Goal: Task Accomplishment & Management: Use online tool/utility

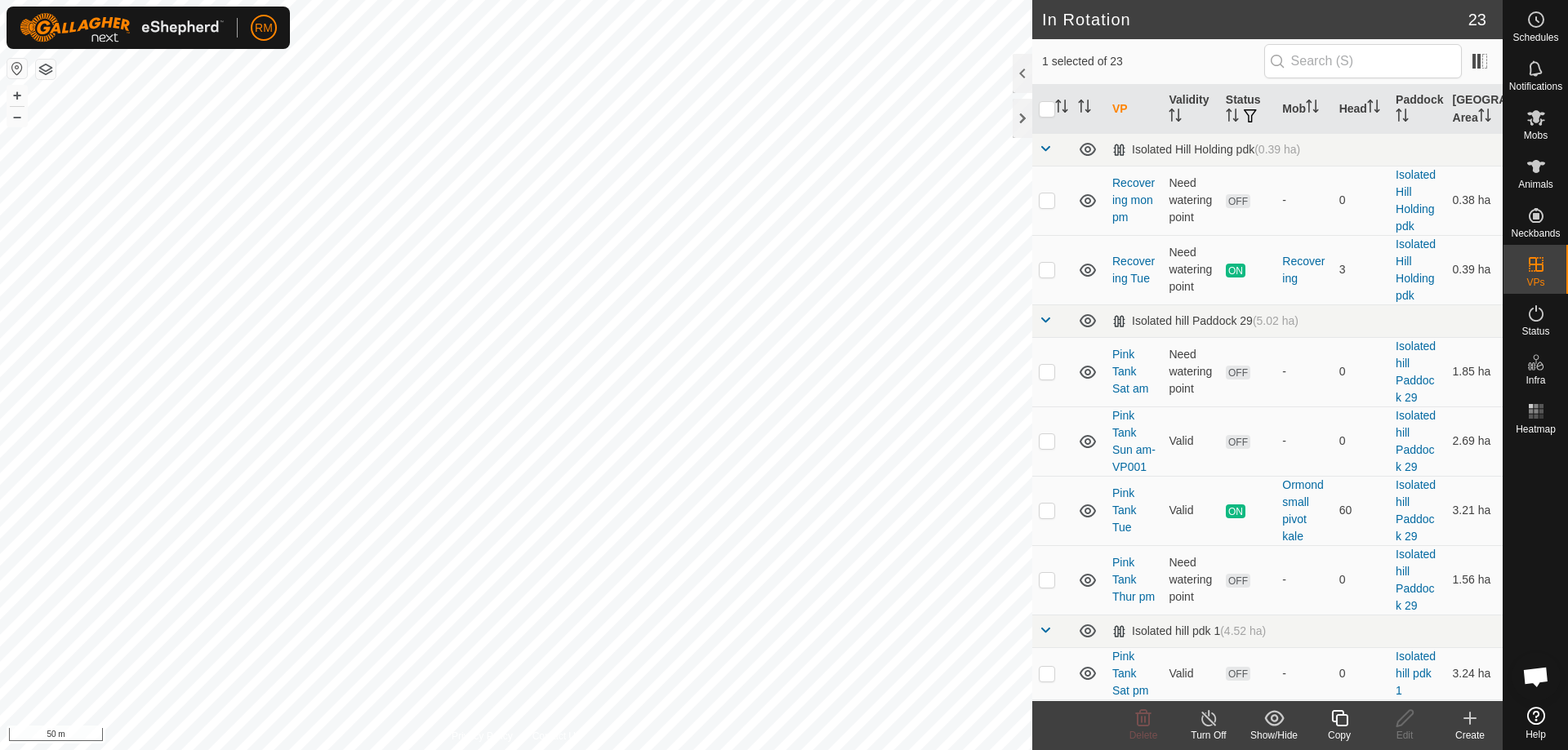
click at [1343, 723] on icon at bounding box center [1339, 719] width 21 height 20
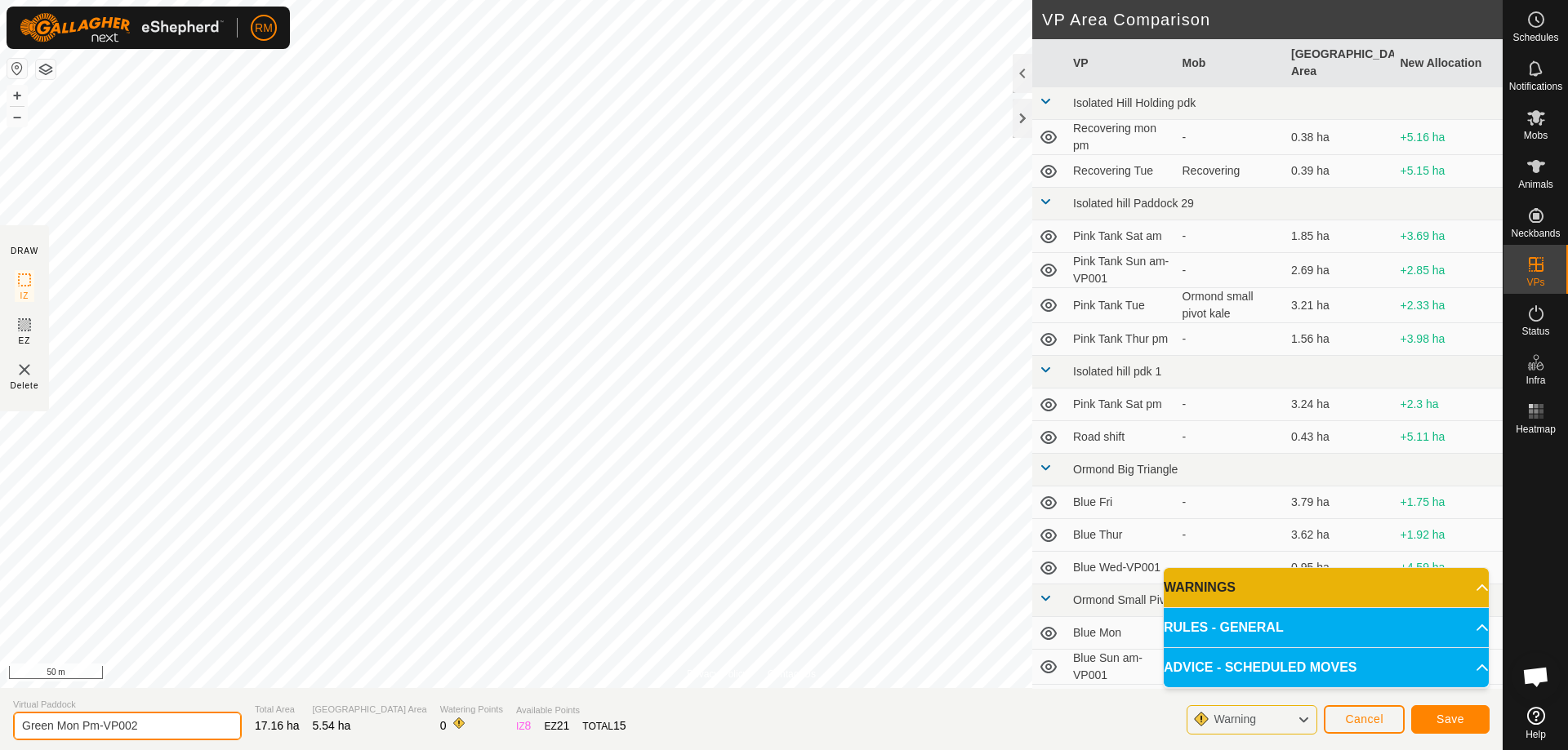
click at [145, 724] on input "Green Mon Pm-VP002" at bounding box center [127, 726] width 229 height 29
type input "Green Tue Pm"
click at [1445, 719] on span "Save" at bounding box center [1450, 719] width 28 height 13
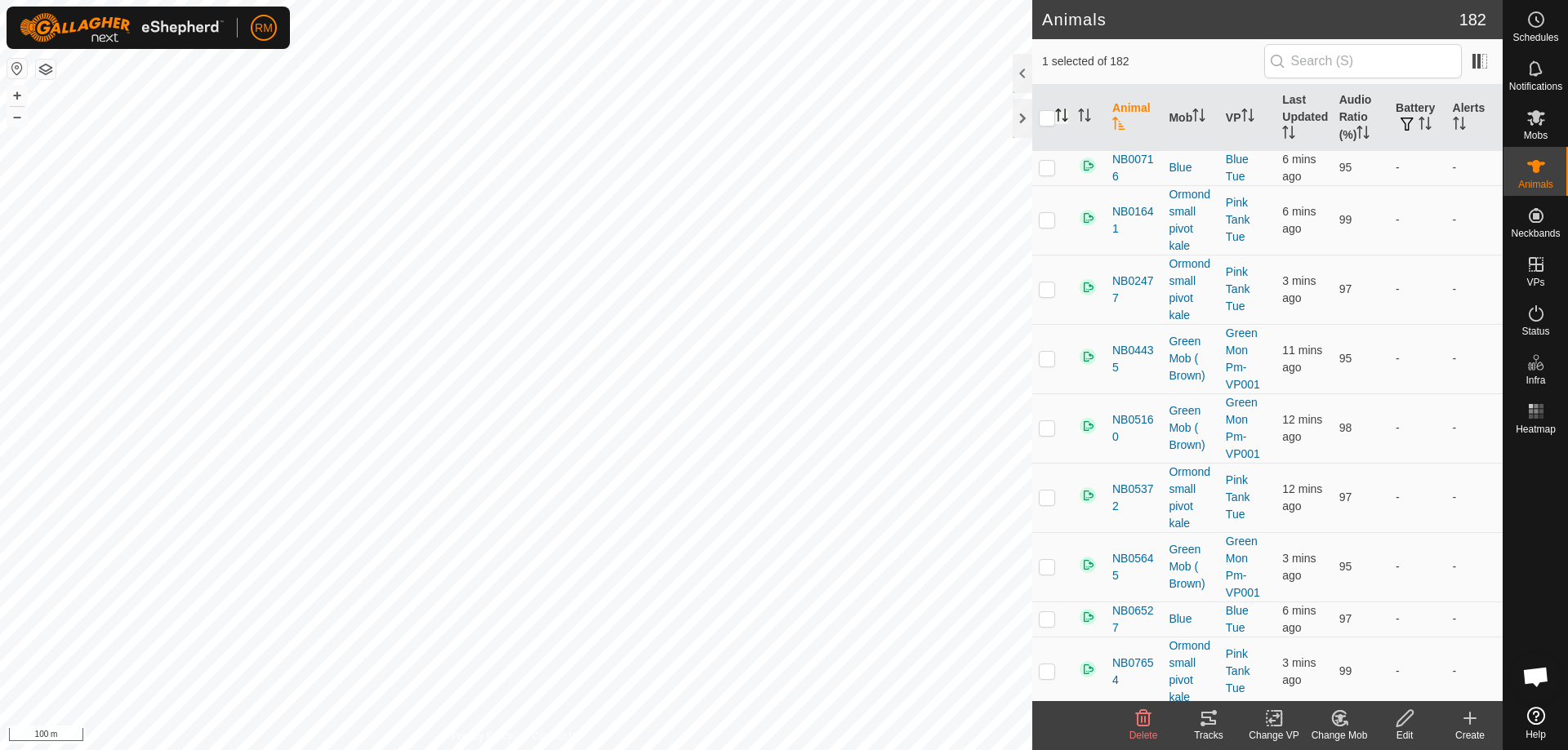
click at [1064, 116] on icon "Activate to sort" at bounding box center [1062, 115] width 13 height 13
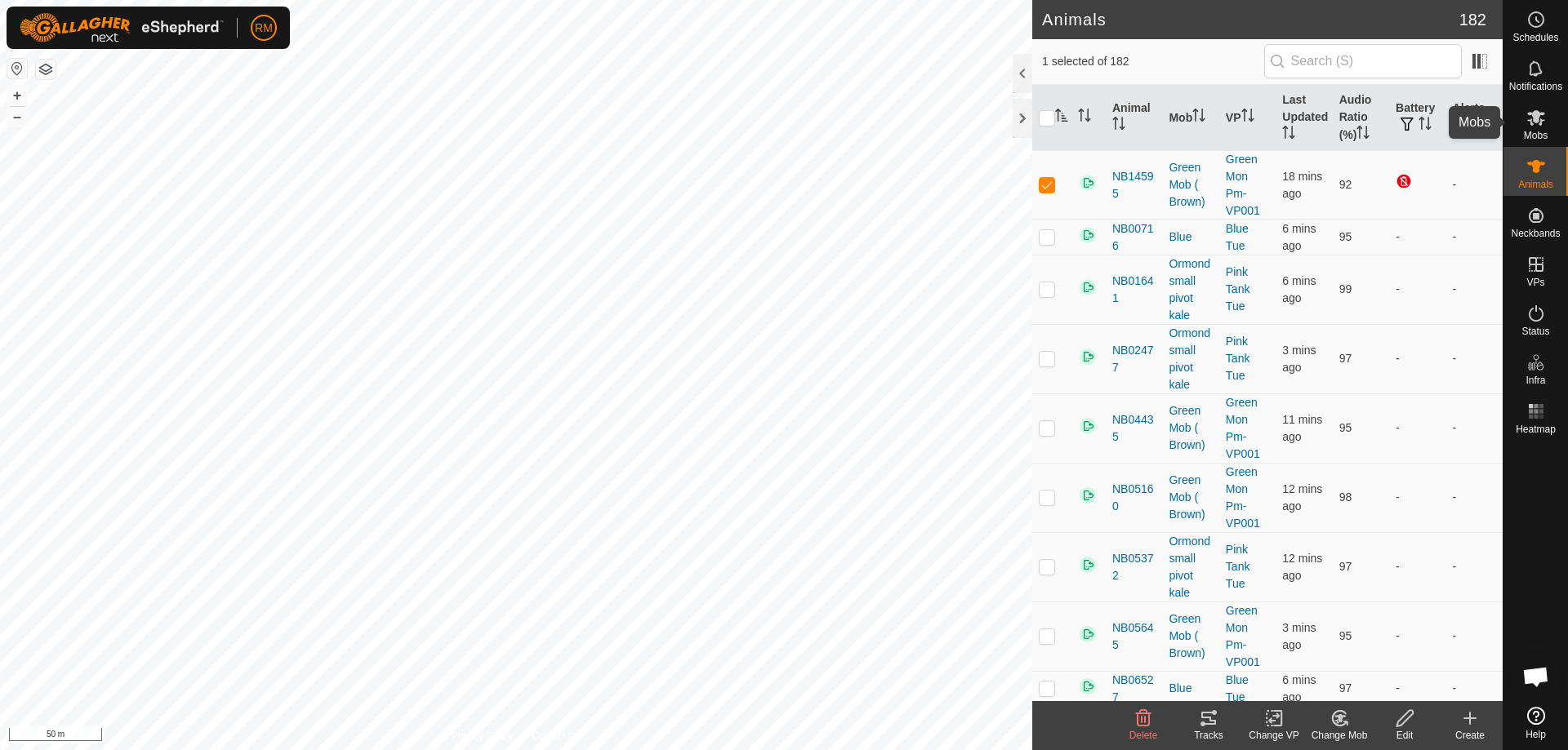
click at [1537, 123] on icon at bounding box center [1537, 118] width 20 height 20
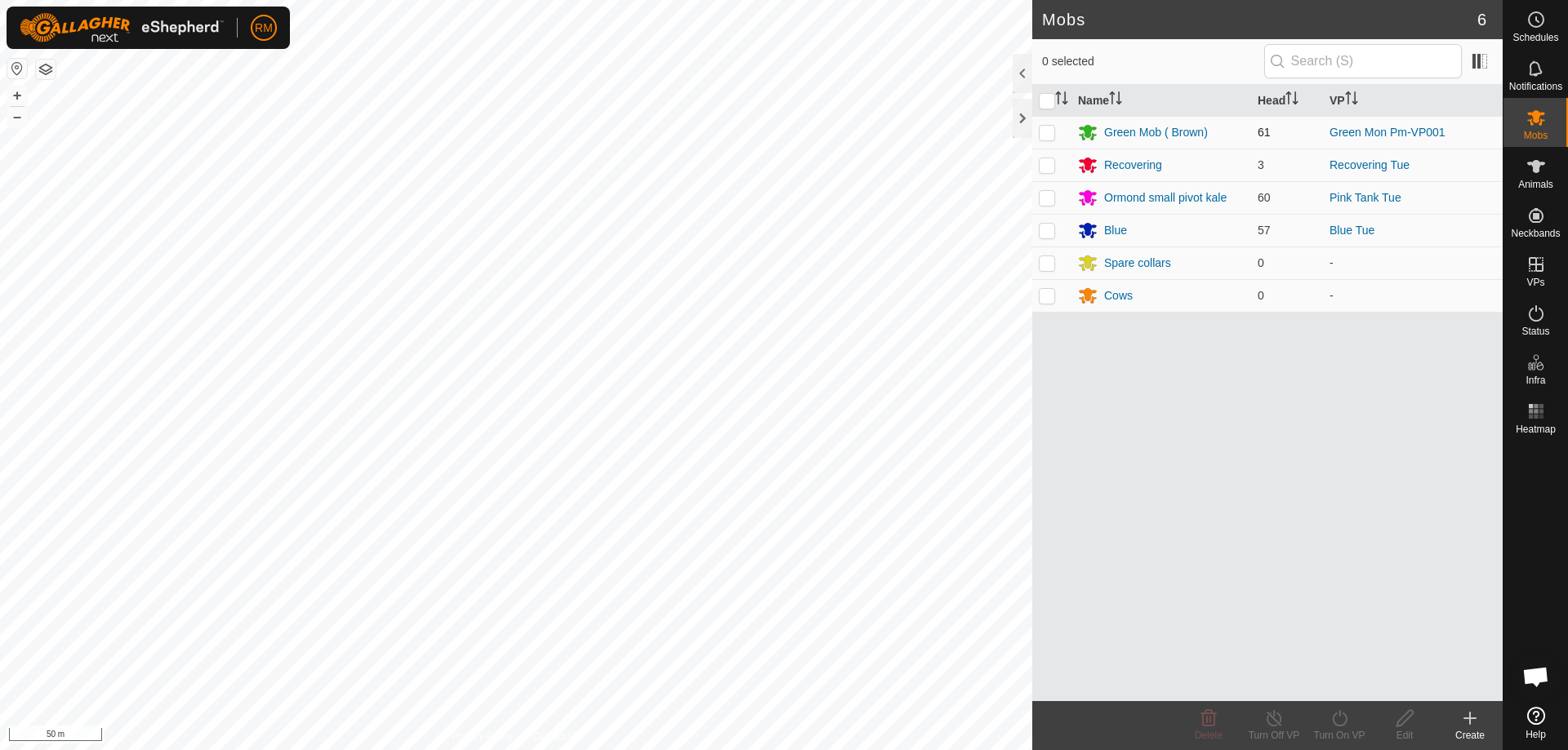
click at [1038, 135] on td at bounding box center [1052, 132] width 39 height 32
checkbox input "true"
click at [1340, 720] on icon at bounding box center [1339, 719] width 21 height 20
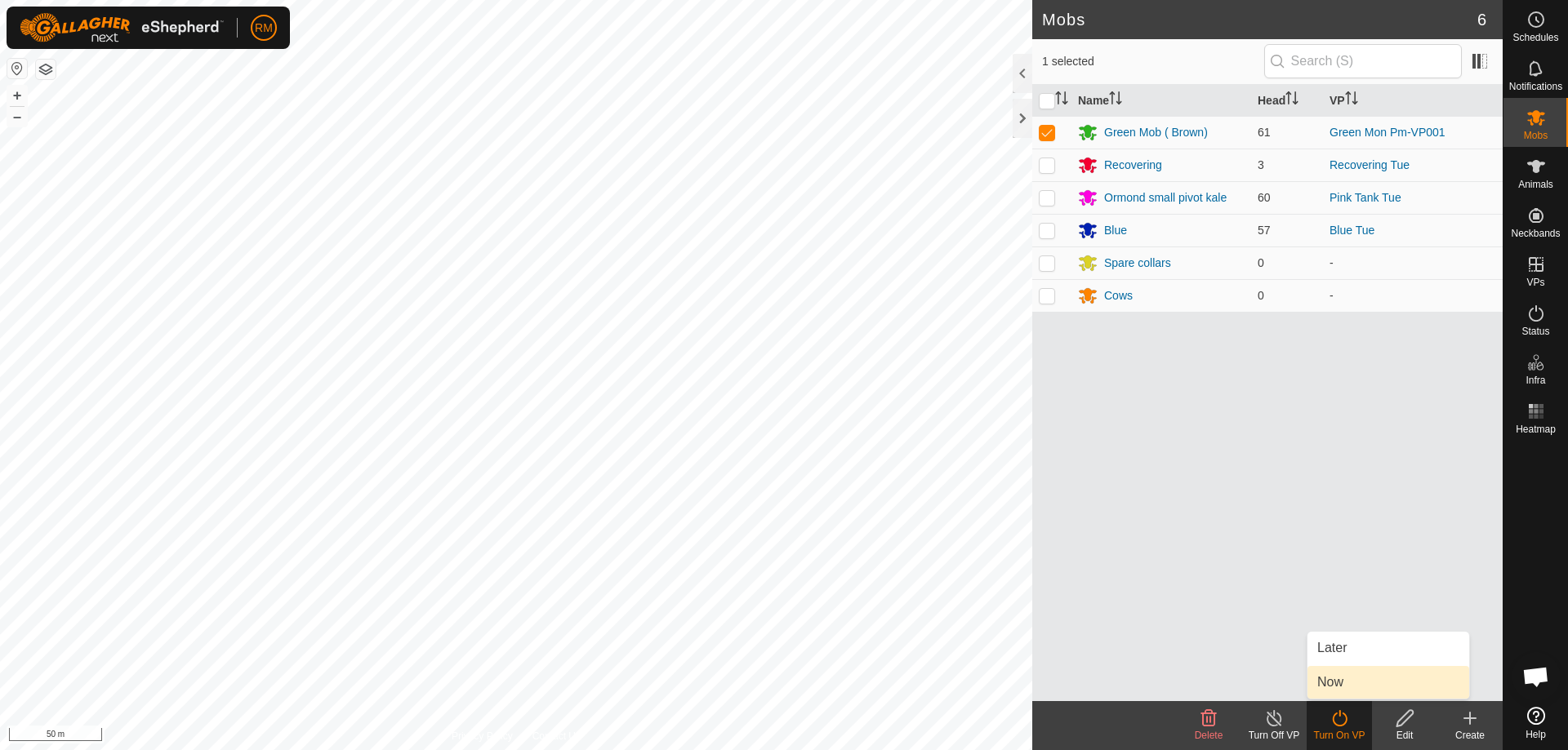
click at [1343, 685] on link "Now" at bounding box center [1388, 682] width 162 height 32
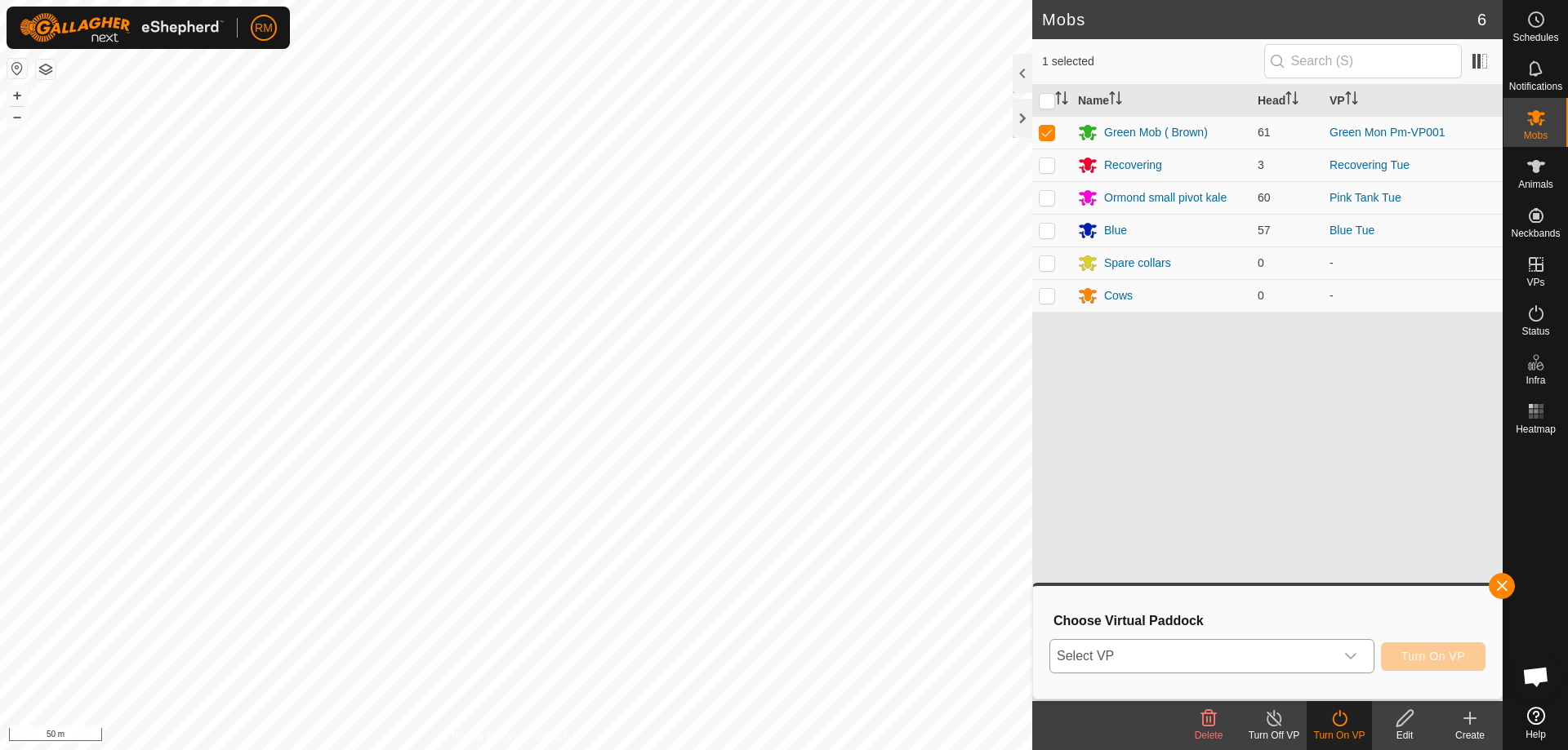
click at [1345, 652] on icon "dropdown trigger" at bounding box center [1351, 656] width 13 height 13
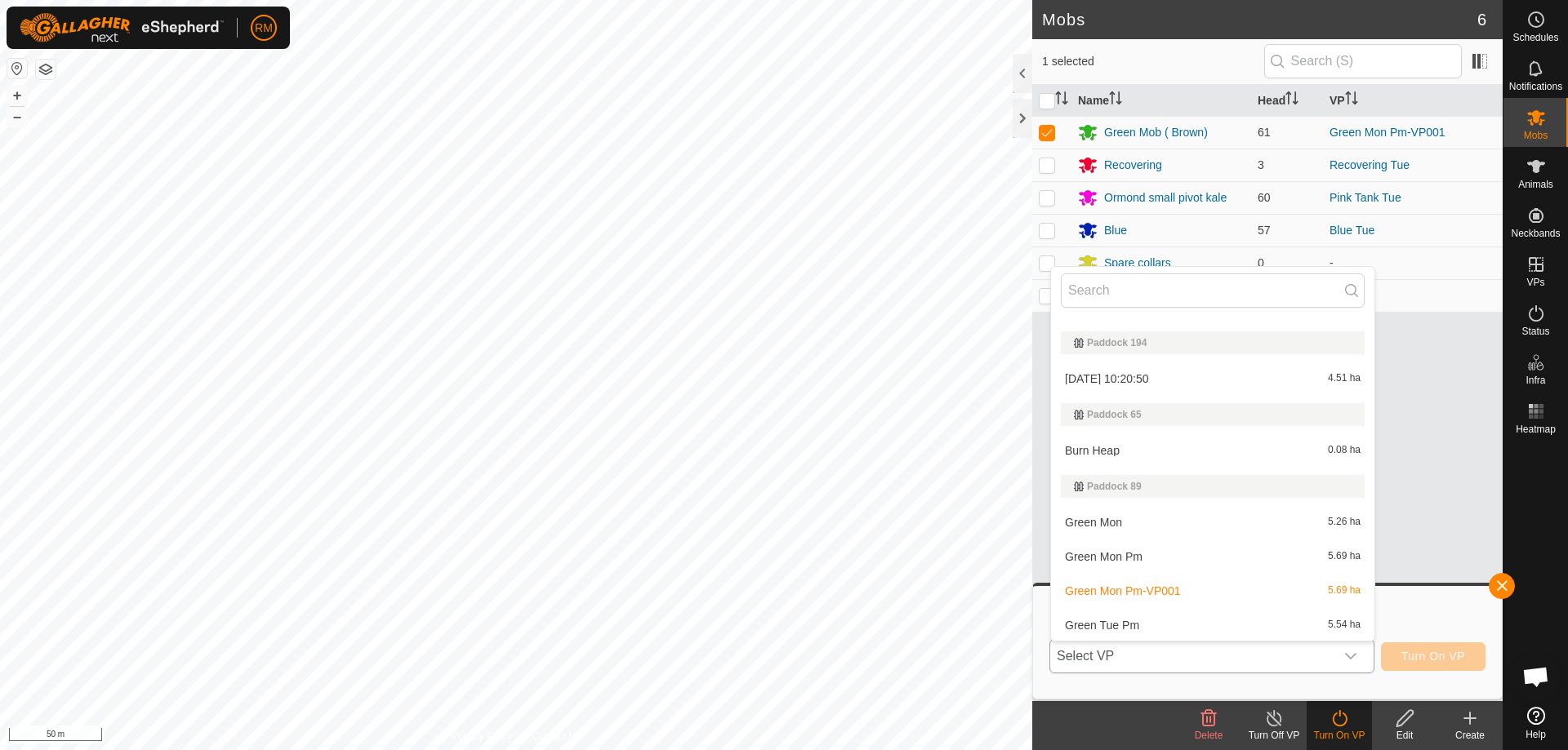
scroll to position [870, 0]
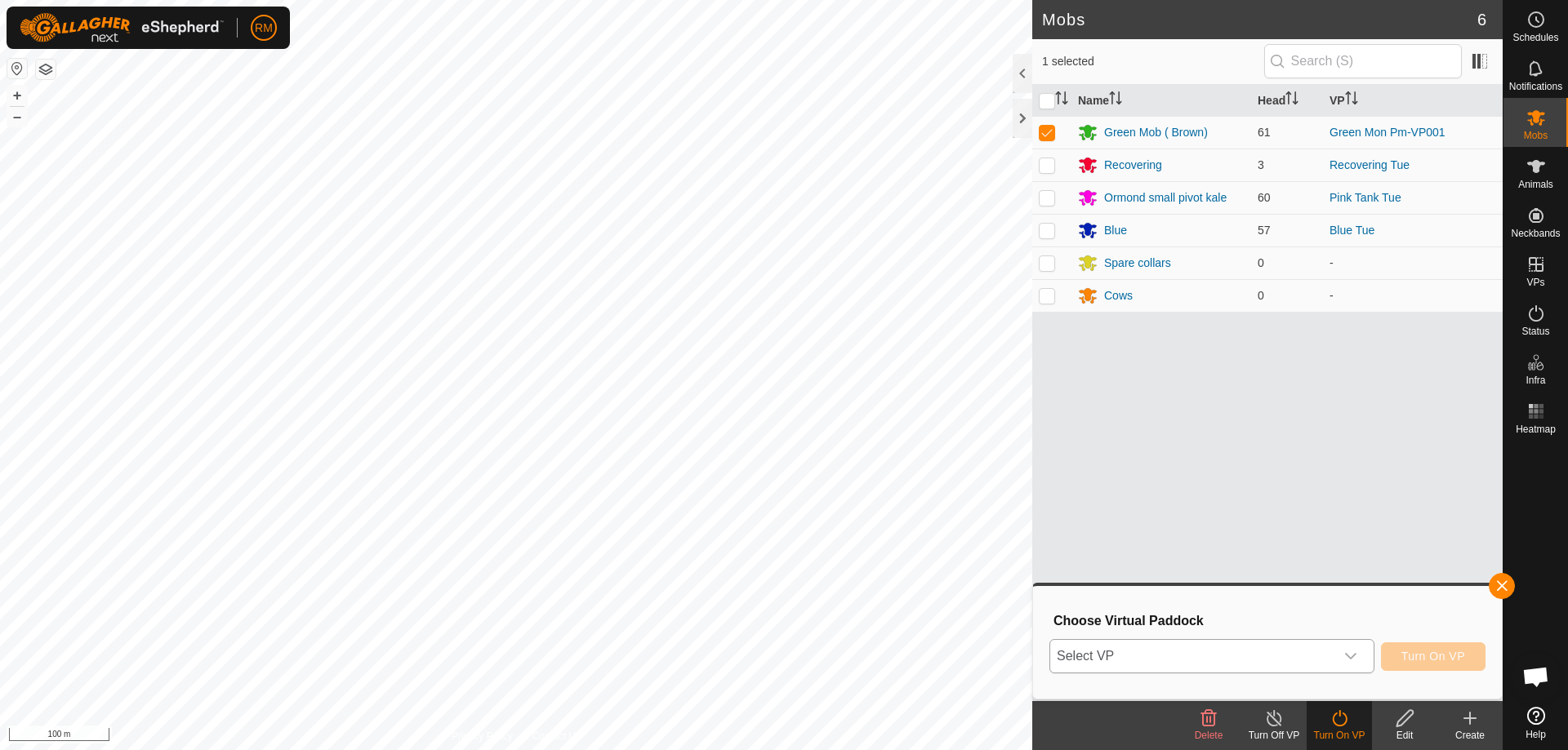
click at [1353, 654] on icon "dropdown trigger" at bounding box center [1351, 656] width 13 height 13
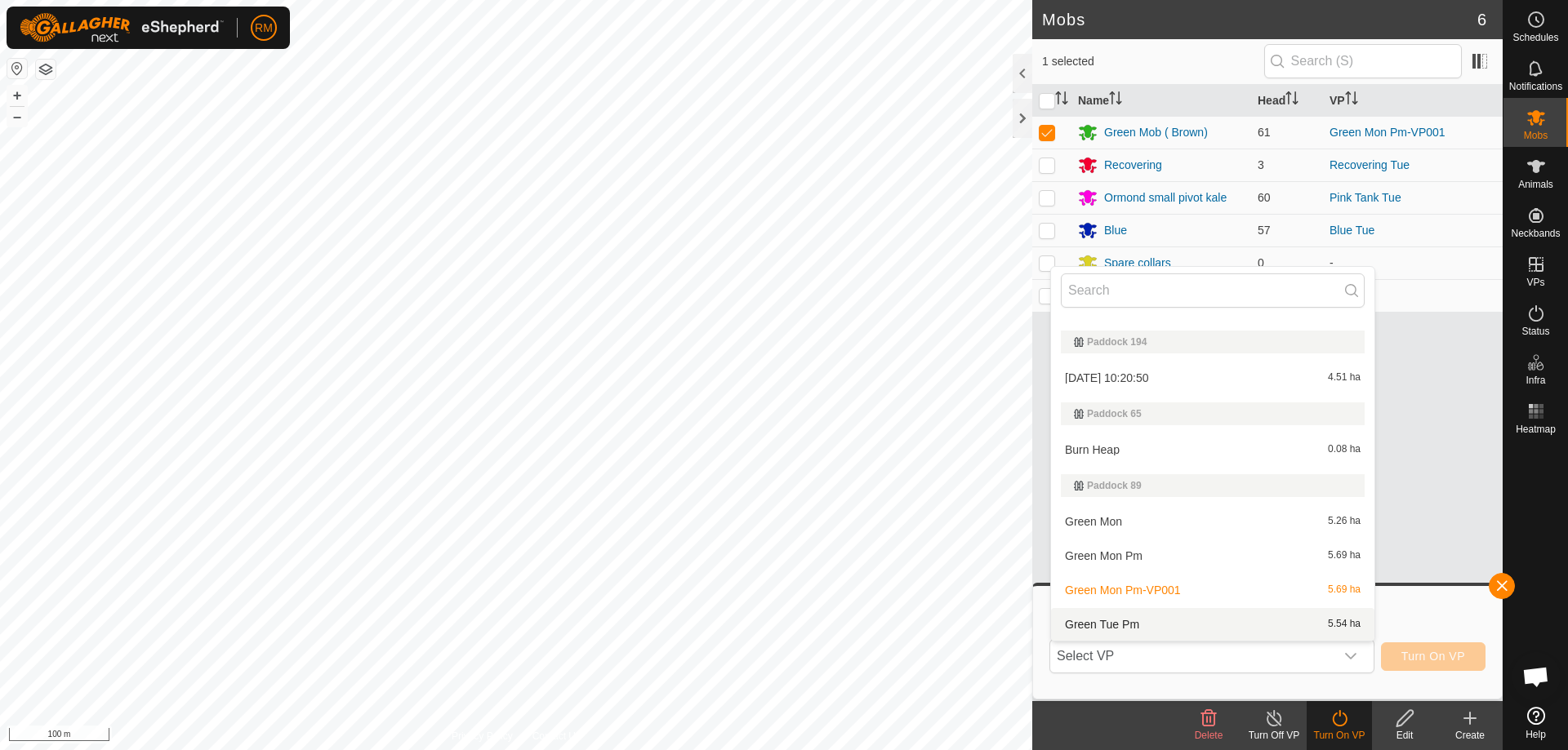
click at [1152, 624] on li "Green Tue Pm 5.54 ha" at bounding box center [1213, 624] width 323 height 32
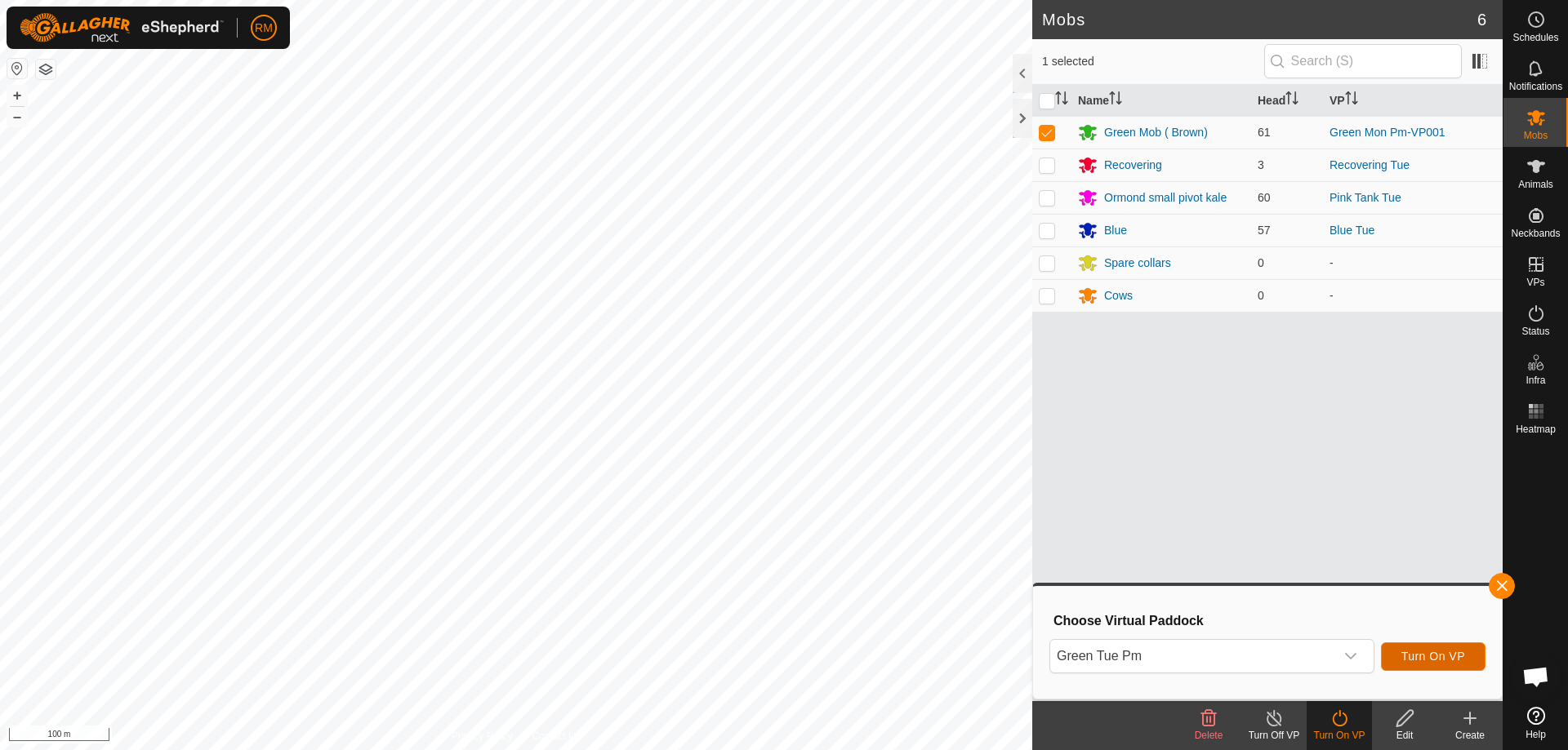
click at [1423, 654] on span "Turn On VP" at bounding box center [1432, 656] width 64 height 13
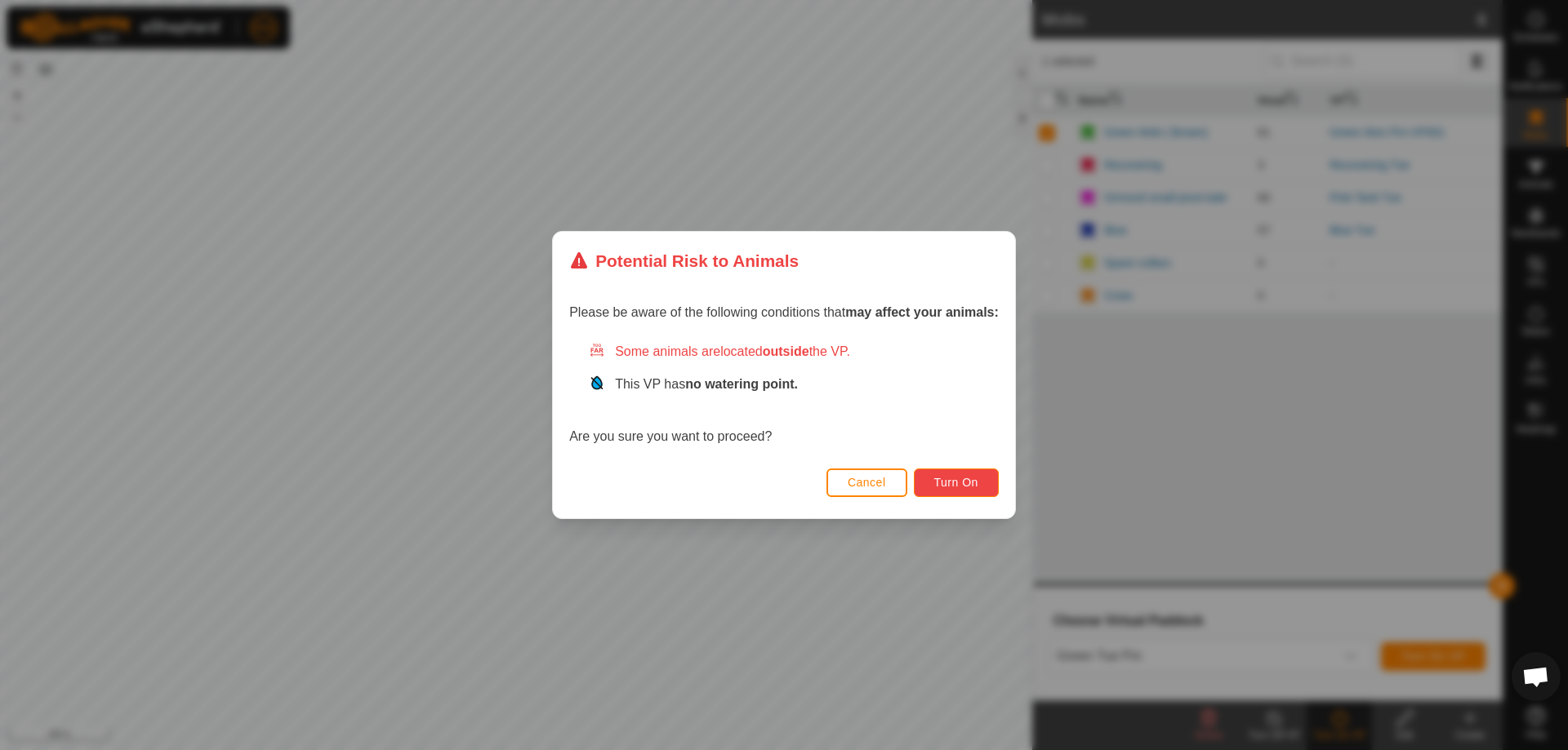
click at [968, 488] on span "Turn On" at bounding box center [956, 482] width 44 height 13
